Goal: Transaction & Acquisition: Purchase product/service

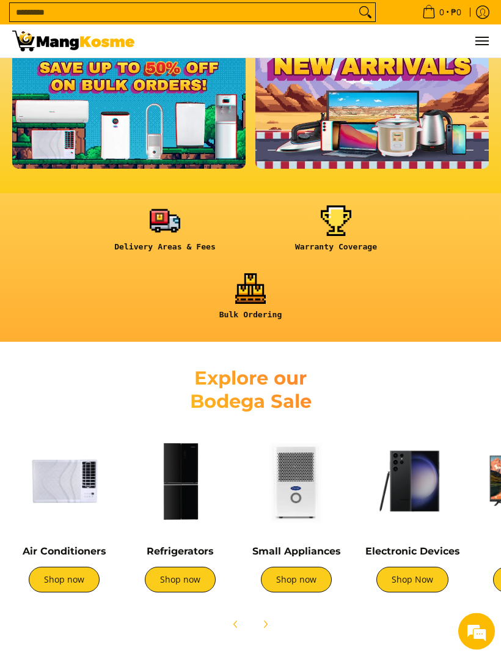
scroll to position [326, 0]
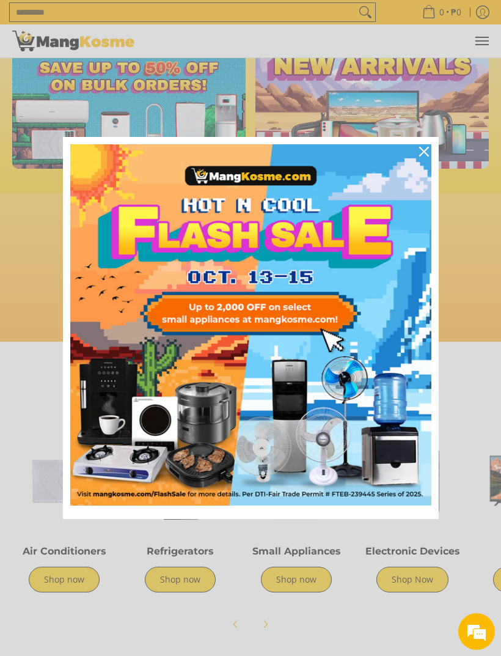
click at [78, 585] on div "Marketing offer form" at bounding box center [250, 328] width 501 height 656
click at [429, 161] on div "Close" at bounding box center [424, 152] width 20 height 20
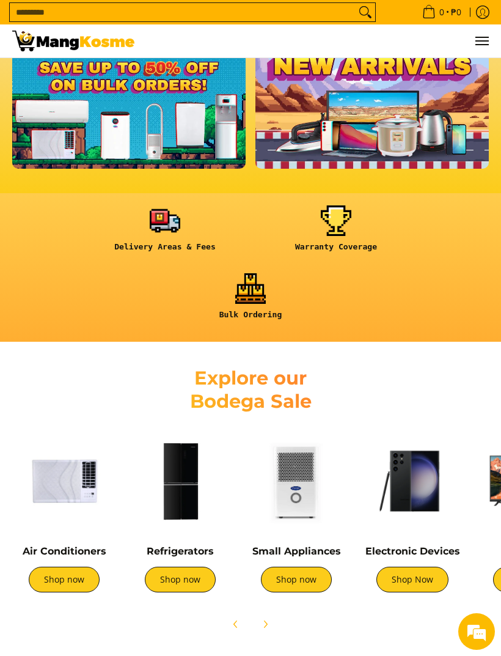
scroll to position [0, 477]
click at [86, 574] on link "Shop now" at bounding box center [64, 579] width 71 height 26
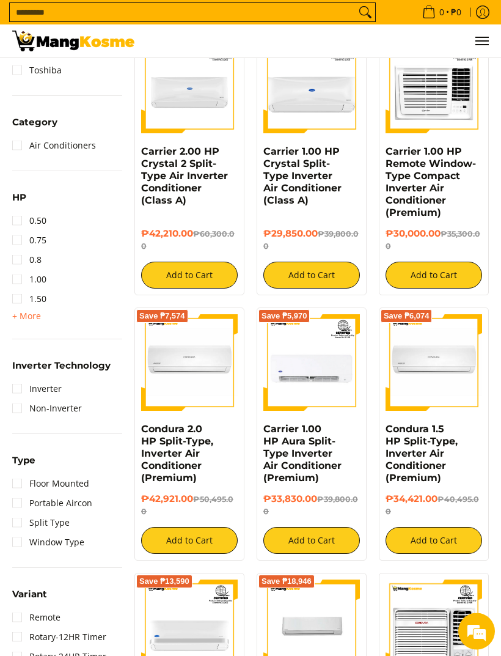
scroll to position [477, 0]
click at [15, 541] on link "Window Type" at bounding box center [48, 542] width 72 height 20
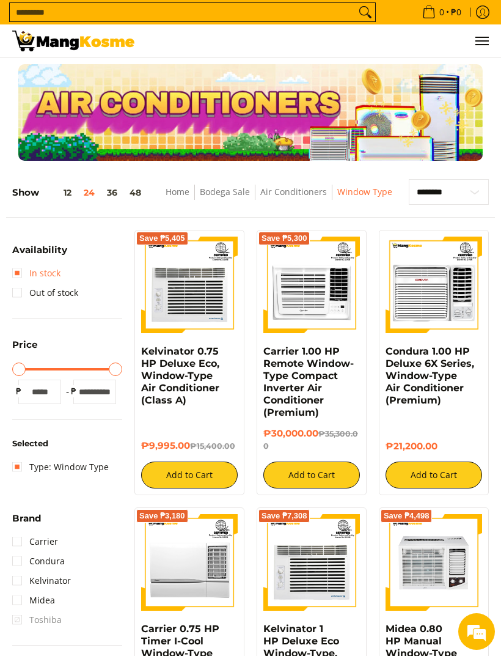
click at [17, 278] on link "In stock" at bounding box center [36, 273] width 48 height 20
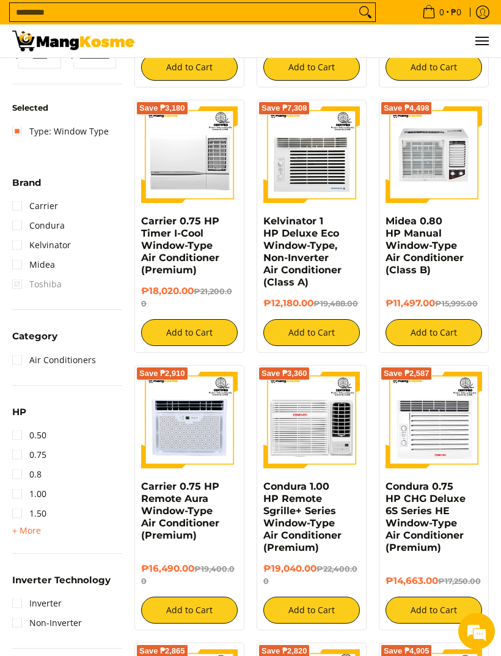
scroll to position [425, 0]
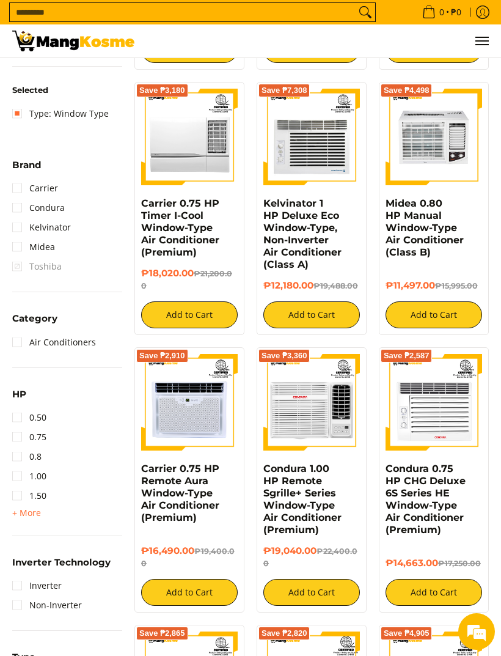
click at [45, 472] on link "1.00" at bounding box center [29, 476] width 34 height 20
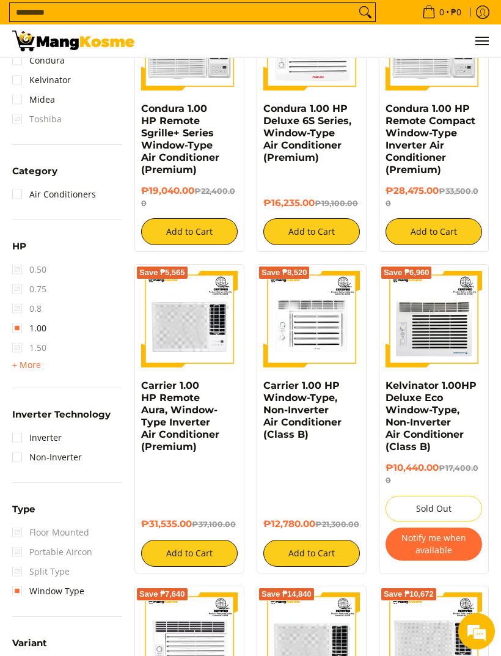
scroll to position [525, 0]
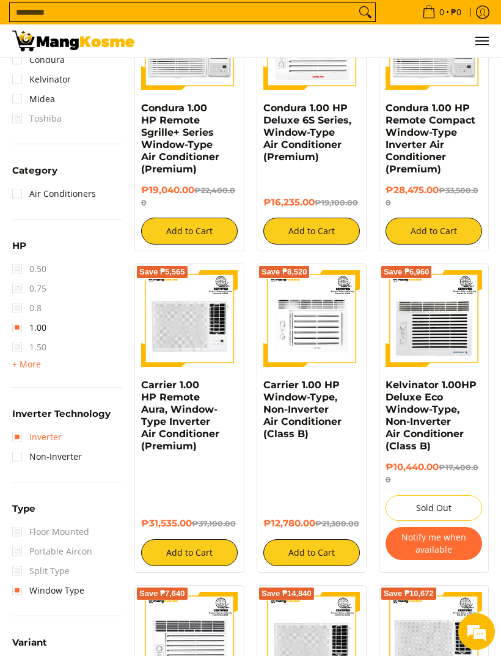
click at [25, 432] on link "Inverter" at bounding box center [36, 437] width 49 height 20
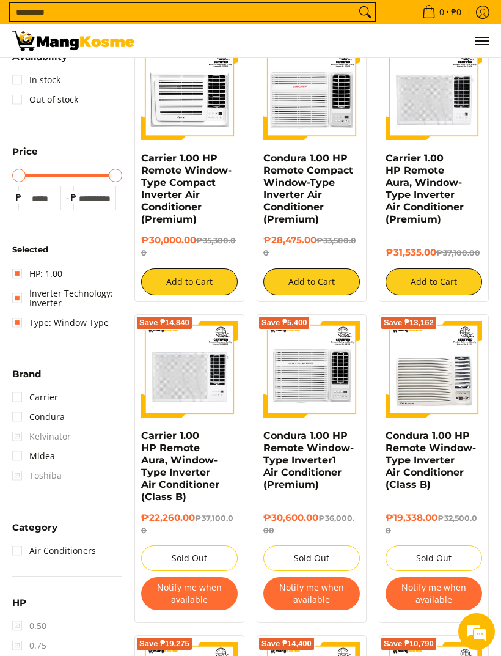
scroll to position [183, 0]
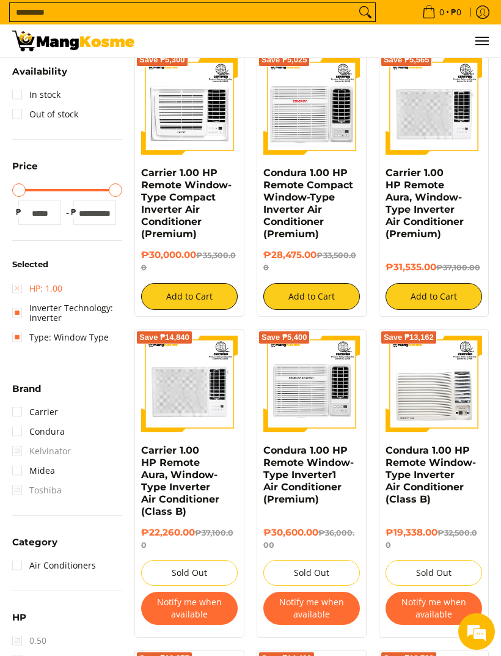
click at [23, 289] on link "HP: 1.00" at bounding box center [37, 289] width 50 height 20
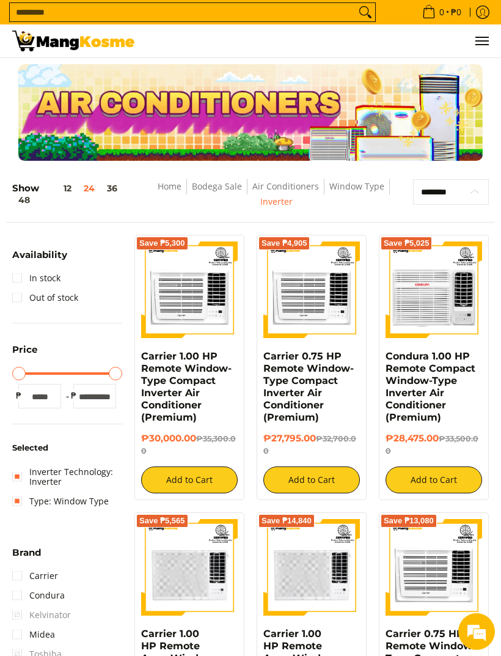
click at [460, 198] on select "**********" at bounding box center [451, 192] width 76 height 26
select select "**********"
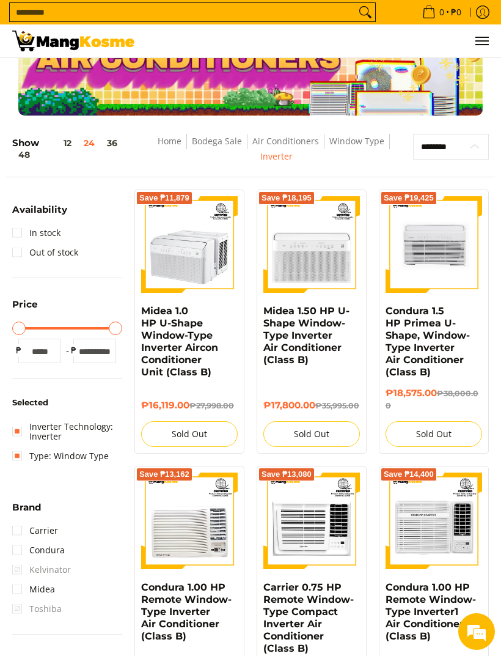
scroll to position [36, 0]
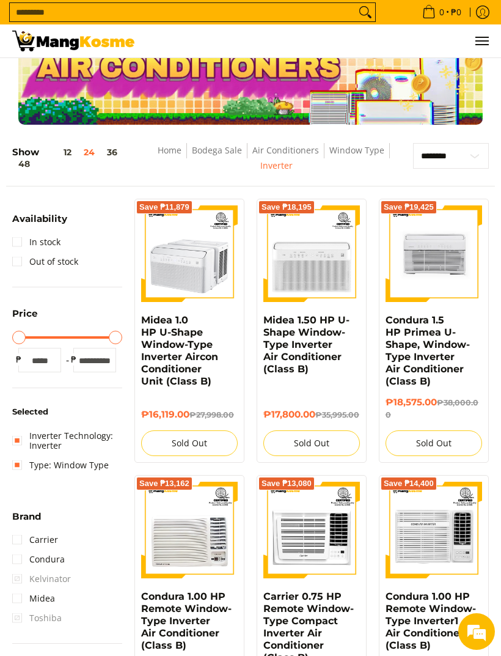
click at [18, 238] on link "In stock" at bounding box center [36, 242] width 48 height 20
